Goal: Task Accomplishment & Management: Use online tool/utility

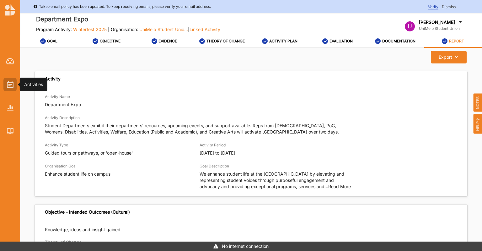
click at [10, 85] on img at bounding box center [10, 84] width 7 height 7
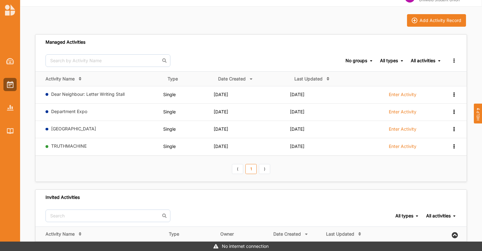
scroll to position [76, 0]
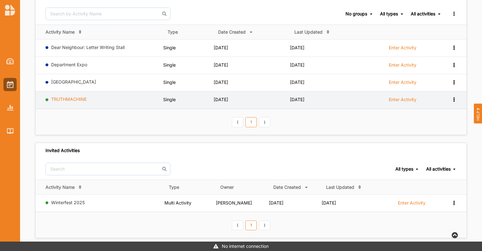
click at [78, 99] on link "TRUTHMACHINE" at bounding box center [68, 98] width 35 height 5
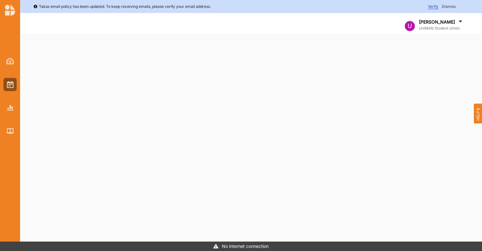
select select "1"
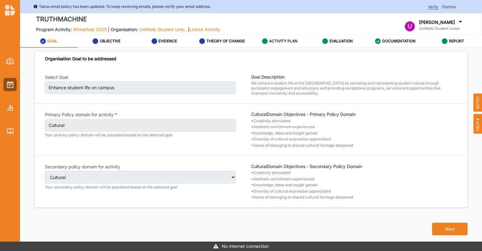
click at [272, 40] on label "ACTIVITY PLAN" at bounding box center [283, 41] width 28 height 5
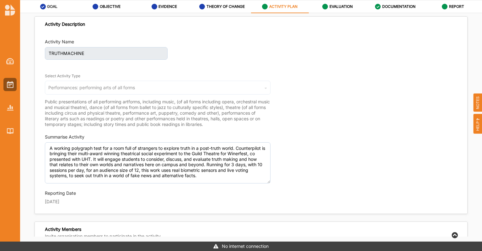
click at [43, 5] on icon at bounding box center [43, 7] width 6 height 6
select select "1"
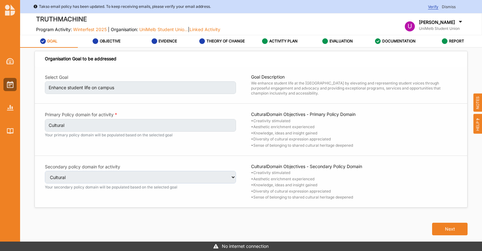
click at [86, 29] on span "Winterfest 2025" at bounding box center [90, 29] width 34 height 5
click at [6, 86] on div at bounding box center [9, 84] width 13 height 13
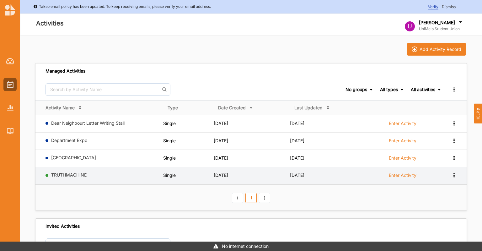
click at [454, 125] on icon at bounding box center [453, 122] width 5 height 4
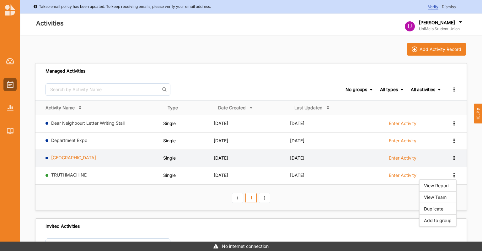
click at [64, 157] on link "[GEOGRAPHIC_DATA]" at bounding box center [73, 157] width 45 height 5
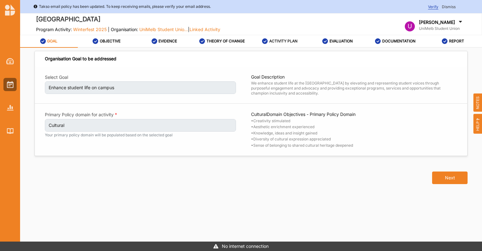
drag, startPoint x: 289, startPoint y: 42, endPoint x: 274, endPoint y: 39, distance: 14.7
click at [274, 39] on label "ACTIVITY PLAN" at bounding box center [283, 41] width 28 height 5
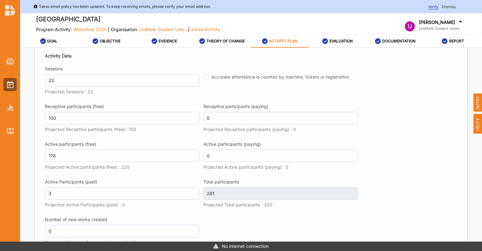
scroll to position [927, 0]
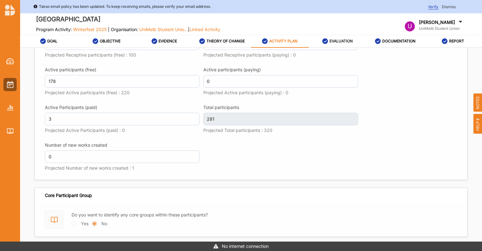
click at [335, 40] on label "EVALUATION" at bounding box center [340, 41] width 23 height 5
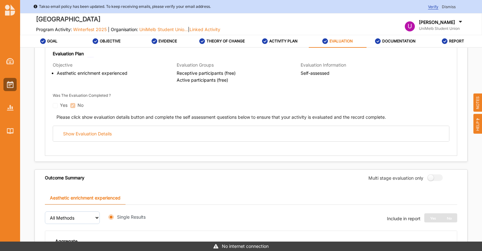
radio input "true"
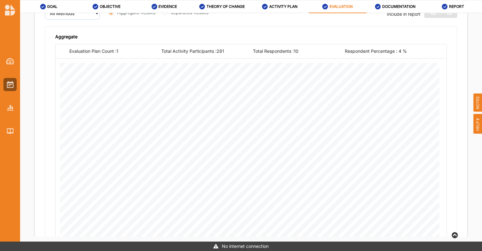
scroll to position [345, 0]
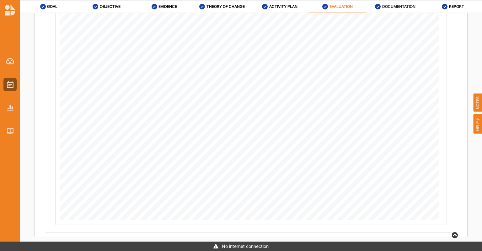
click at [384, 6] on label "DOCUMENTATION" at bounding box center [398, 6] width 33 height 5
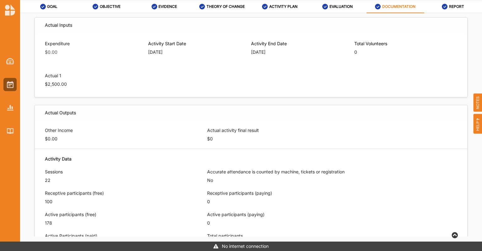
scroll to position [219, 0]
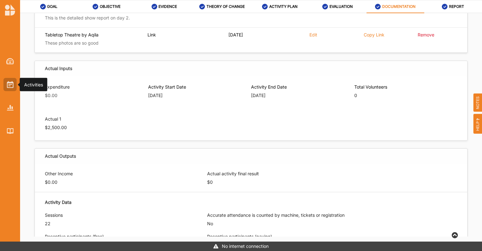
click at [5, 78] on div at bounding box center [9, 84] width 13 height 13
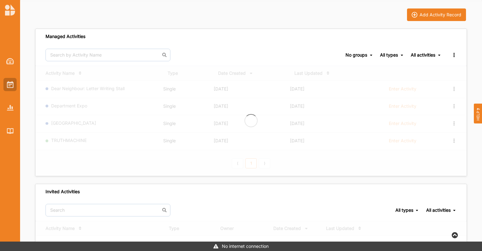
scroll to position [35, 0]
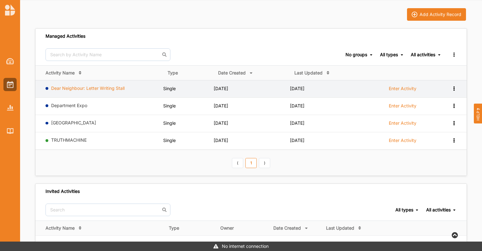
click at [73, 89] on link "Dear Neighbour: Letter Writing Stall" at bounding box center [87, 87] width 73 height 5
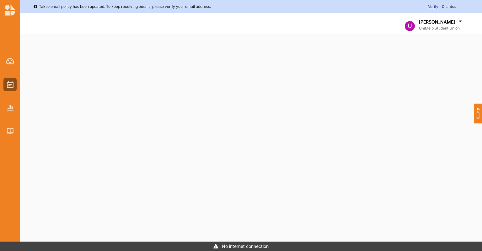
select select "1"
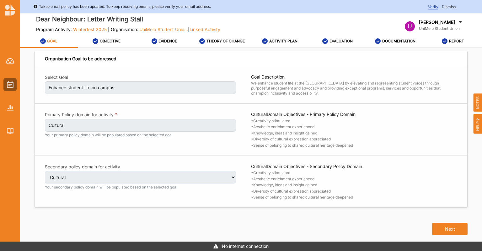
drag, startPoint x: 334, startPoint y: 40, endPoint x: 332, endPoint y: 35, distance: 4.8
click at [332, 35] on link "EVALUATION" at bounding box center [338, 41] width 58 height 13
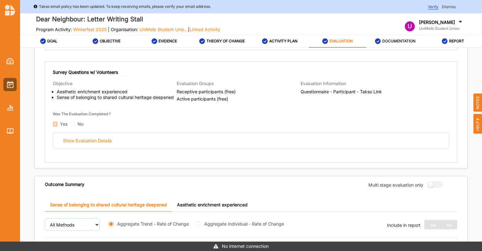
scroll to position [165, 0]
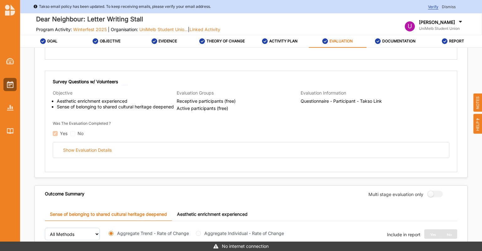
click at [202, 209] on link "Aesthetic enrichment experienced" at bounding box center [212, 213] width 81 height 13
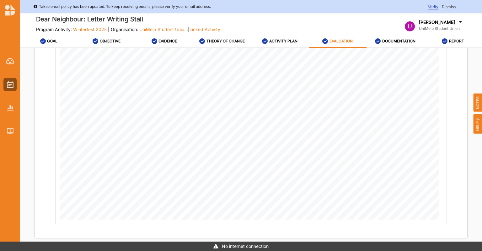
scroll to position [34, 0]
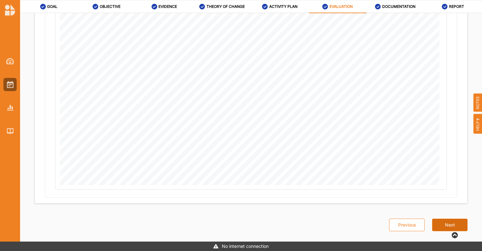
click at [441, 218] on button "Next" at bounding box center [449, 224] width 35 height 13
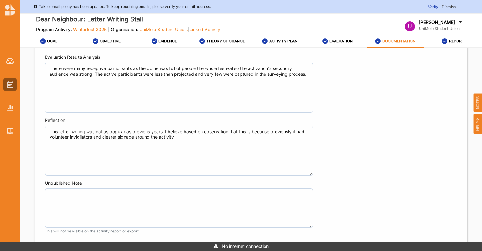
scroll to position [510, 0]
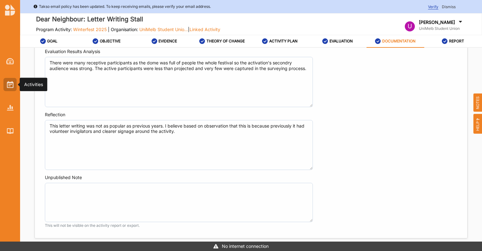
click at [4, 82] on div at bounding box center [9, 84] width 13 height 13
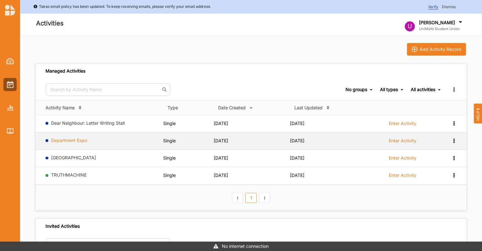
click at [78, 140] on link "Department Expo" at bounding box center [69, 139] width 36 height 5
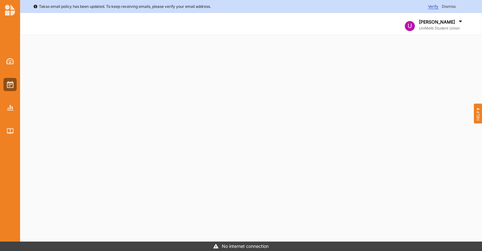
select select "1"
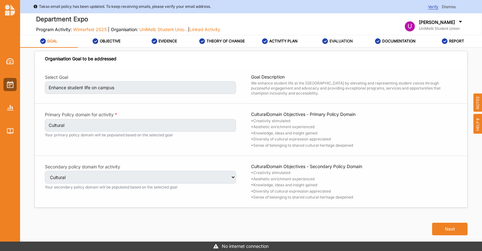
click at [333, 42] on label "EVALUATION" at bounding box center [340, 41] width 23 height 5
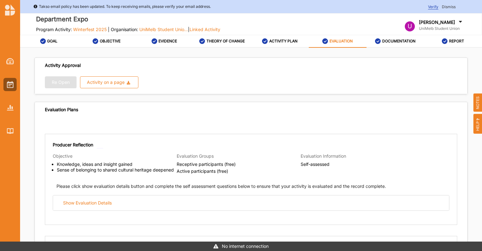
radio input "true"
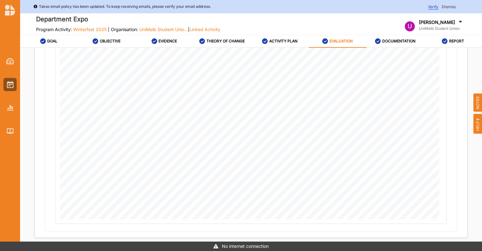
scroll to position [34, 0]
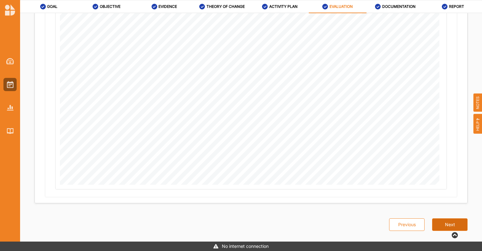
click at [455, 224] on button "Next" at bounding box center [449, 224] width 35 height 13
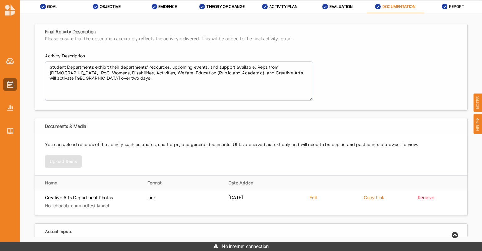
click at [451, 2] on div "REPORT" at bounding box center [453, 6] width 22 height 11
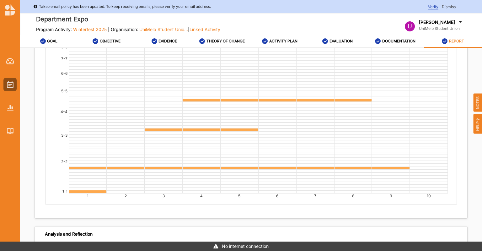
scroll to position [2197, 0]
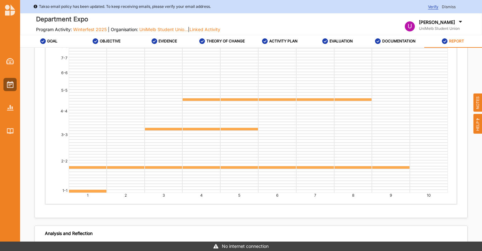
click at [225, 84] on div at bounding box center [239, 85] width 38 height 4
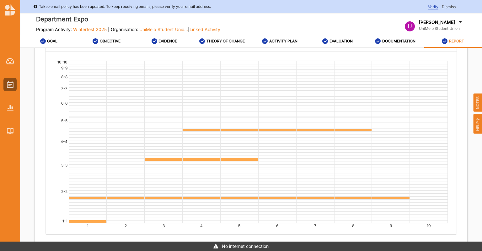
scroll to position [2165, 0]
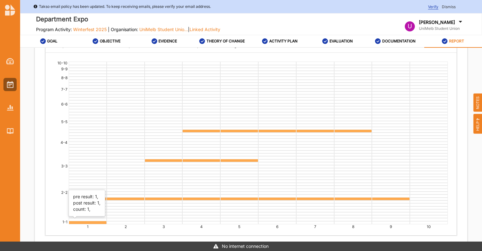
click at [84, 220] on div at bounding box center [88, 222] width 38 height 4
click at [85, 223] on div "1" at bounding box center [88, 224] width 38 height 3
click at [82, 221] on div at bounding box center [88, 222] width 38 height 4
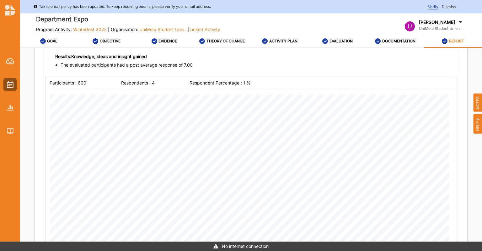
scroll to position [1528, 0]
